Goal: Task Accomplishment & Management: Manage account settings

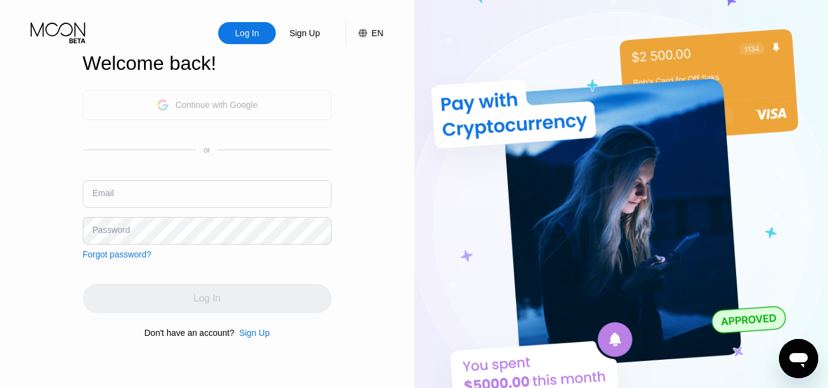
click at [242, 100] on div "Continue with Google" at bounding box center [216, 105] width 82 height 10
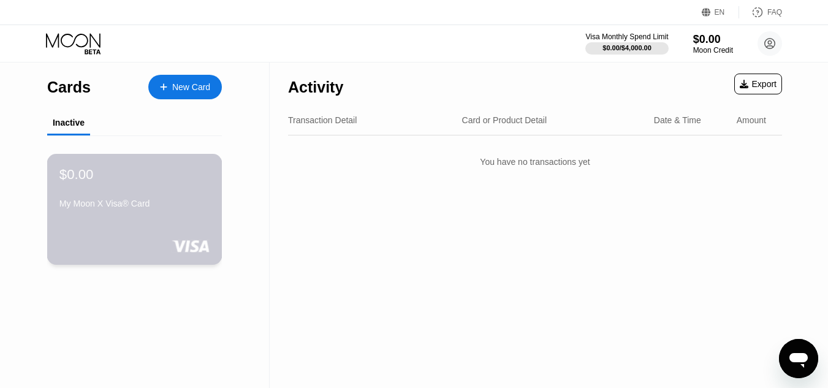
click at [175, 225] on div "$0.00 My Moon X Visa® Card" at bounding box center [134, 209] width 175 height 111
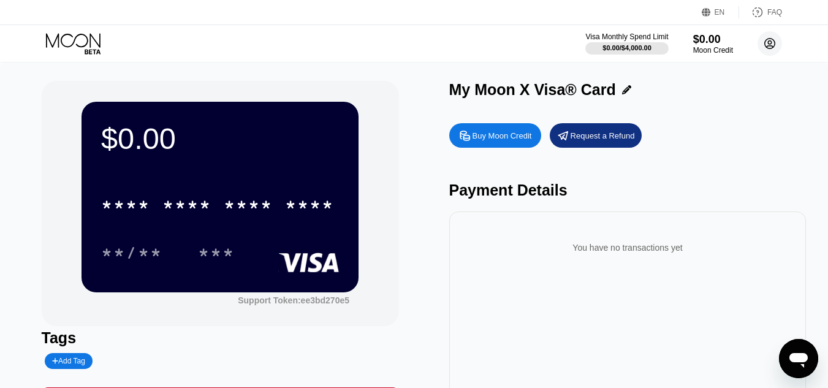
click at [771, 42] on icon at bounding box center [770, 43] width 7 height 7
